Goal: Transaction & Acquisition: Purchase product/service

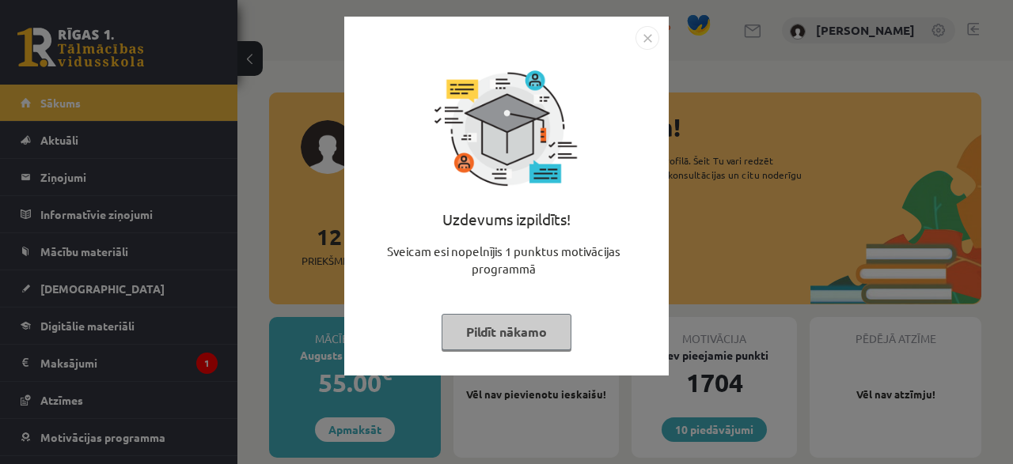
click at [75, 363] on div "Uzdevums izpildīts! Sveicam esi nopelnījis 1 punktus motivācijas programmā Pild…" at bounding box center [506, 232] width 1013 height 464
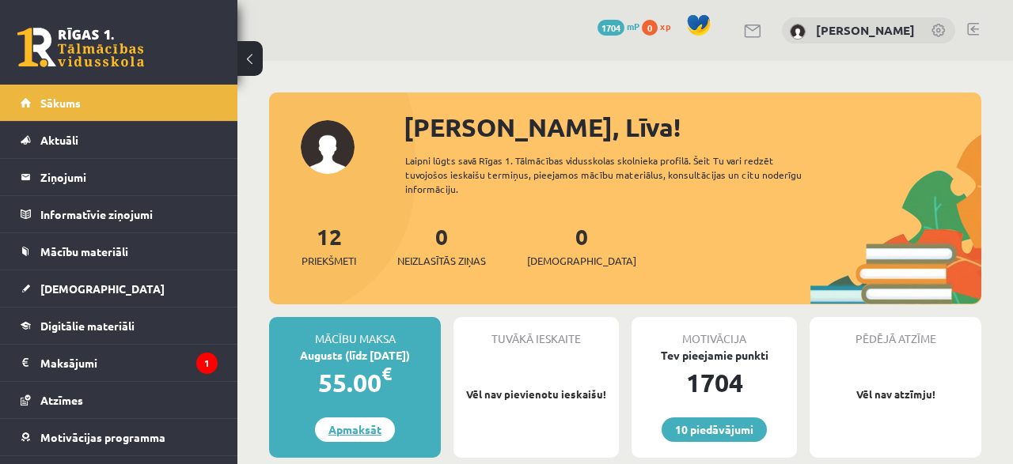
click at [351, 418] on link "Apmaksāt" at bounding box center [355, 430] width 80 height 25
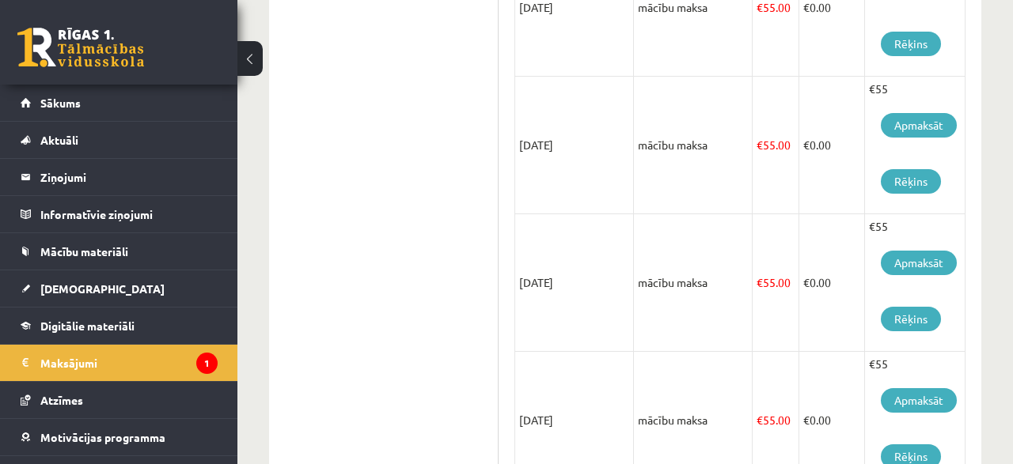
scroll to position [23, 0]
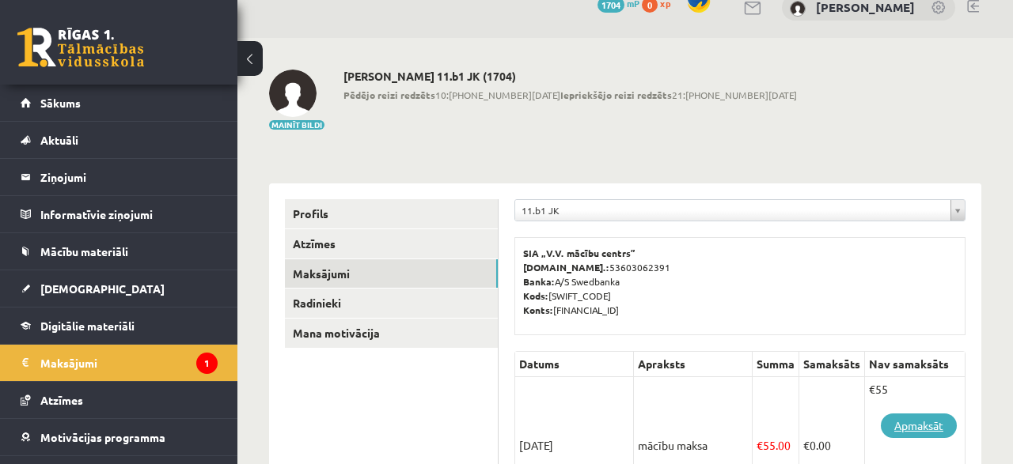
click at [914, 425] on link "Apmaksāt" at bounding box center [919, 426] width 76 height 25
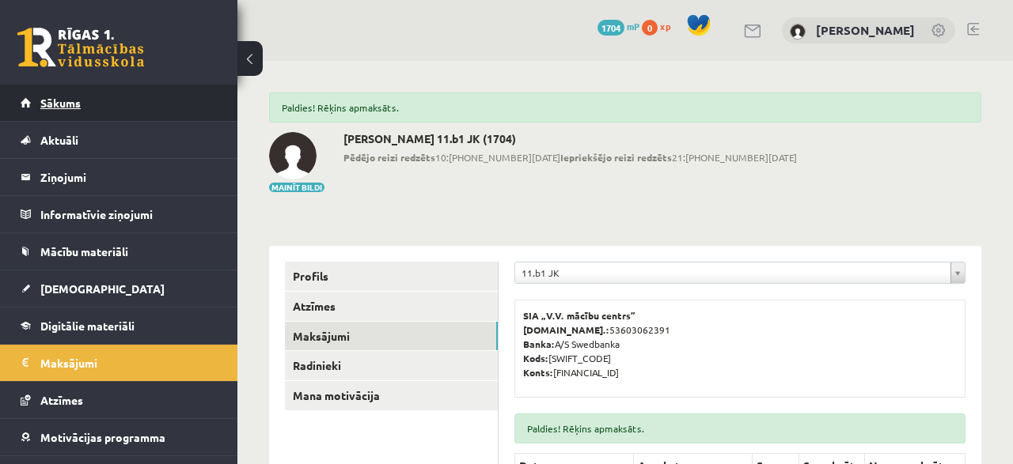
click at [64, 101] on span "Sākums" at bounding box center [60, 103] width 40 height 14
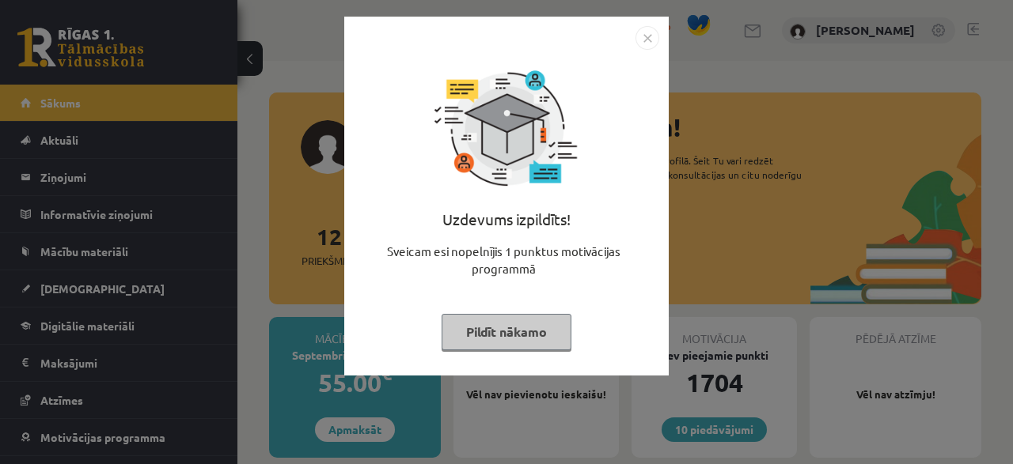
click at [644, 40] on img "Close" at bounding box center [647, 38] width 24 height 24
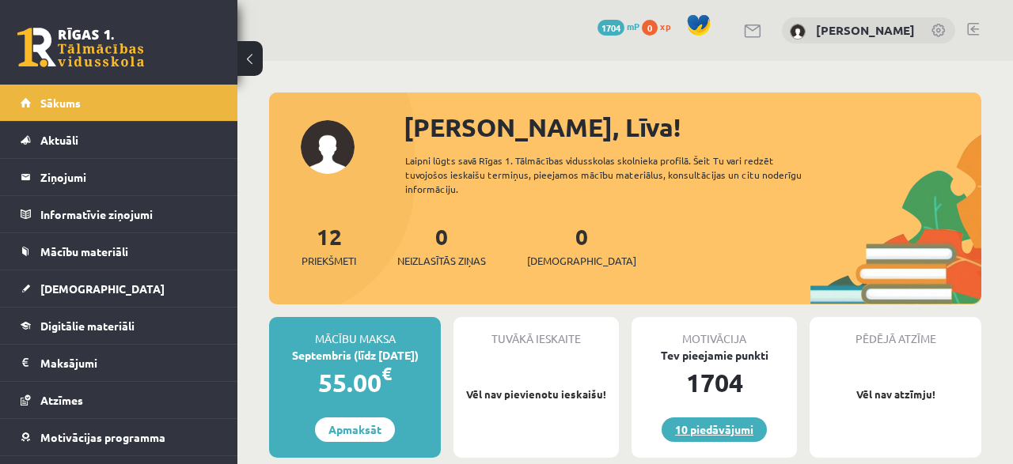
click at [699, 418] on link "10 piedāvājumi" at bounding box center [713, 430] width 105 height 25
